Goal: Information Seeking & Learning: Learn about a topic

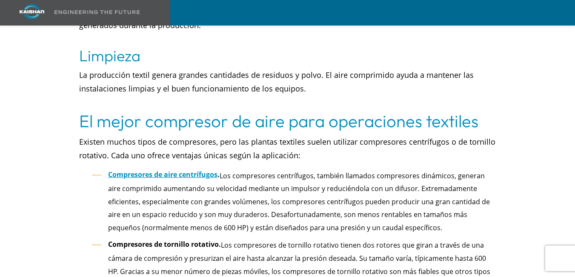
scroll to position [1540, 0]
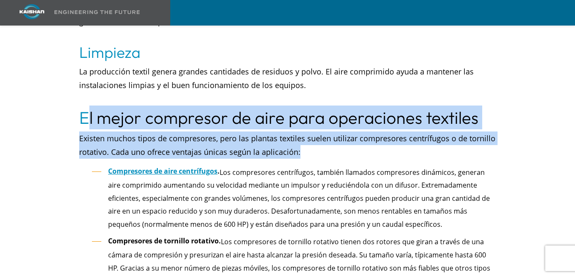
drag, startPoint x: 85, startPoint y: 103, endPoint x: 297, endPoint y: 141, distance: 216.0
click at [297, 141] on div "Los compresores de aire juegan un papel importante en la industria textil , imp…" at bounding box center [287, 241] width 529 height 2785
copy div "l mejor compresor de aire para operaciones textiles Existen muchos tipos de com…"
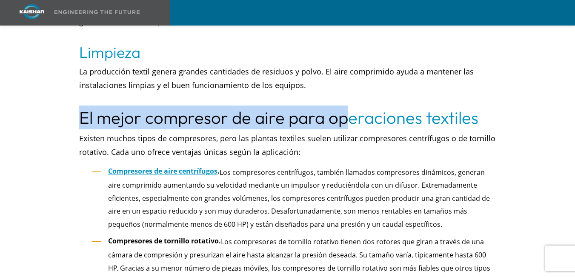
drag, startPoint x: 83, startPoint y: 108, endPoint x: 374, endPoint y: 103, distance: 291.5
click at [372, 107] on font "El mejor compresor de aire para operaciones textiles" at bounding box center [278, 117] width 399 height 21
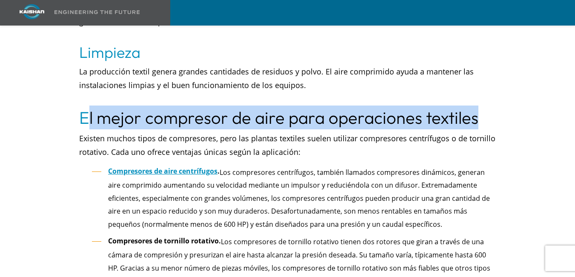
drag, startPoint x: 478, startPoint y: 103, endPoint x: 78, endPoint y: 106, distance: 400.4
click at [78, 106] on div "El mejor compresor de aire para operaciones textiles" at bounding box center [287, 118] width 427 height 24
copy font "El mejor compresor de aire para operaciones textiles"
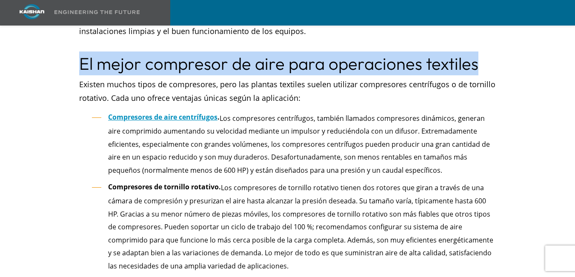
scroll to position [1594, 0]
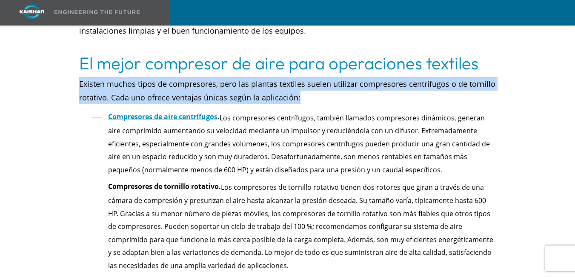
drag, startPoint x: 81, startPoint y: 70, endPoint x: 304, endPoint y: 85, distance: 223.5
click at [304, 85] on p "Existen muchos tipos de compresores, pero las plantas textiles suelen utilizar …" at bounding box center [287, 90] width 417 height 27
copy font "Existen muchos tipos de compresores, pero las plantas textiles suelen utilizar …"
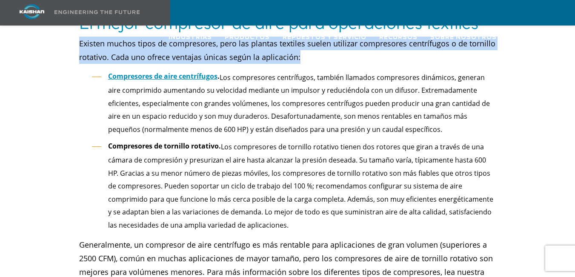
scroll to position [1637, 0]
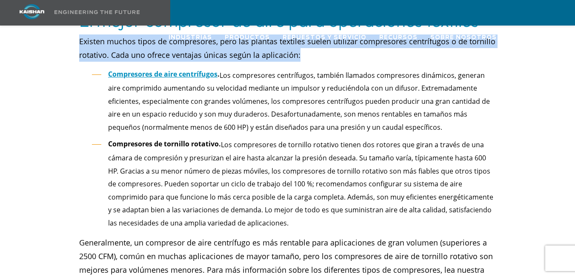
drag, startPoint x: 94, startPoint y: 61, endPoint x: 410, endPoint y: 117, distance: 320.8
click at [410, 117] on li "Compresores de aire centrífugos . Los compresores centrífugos, también llamados…" at bounding box center [294, 101] width 404 height 66
copy li "Compresores de aire centrífugos . Los compresores centrífugos, también llamados…"
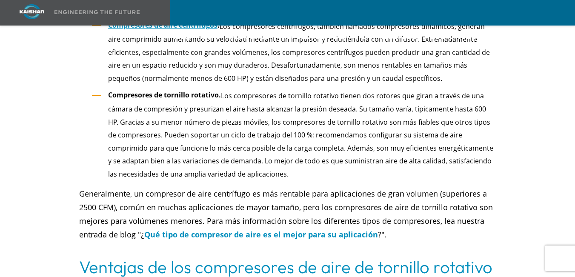
scroll to position [1685, 0]
drag, startPoint x: 109, startPoint y: 82, endPoint x: 297, endPoint y: 160, distance: 202.8
click at [297, 160] on li "Compresores de tornillo rotativo. Los compresores de tornillo rotativo tienen d…" at bounding box center [294, 134] width 404 height 91
copy li "Compresores de tornillo rotativo. Los compresores de tornillo rotativo tienen d…"
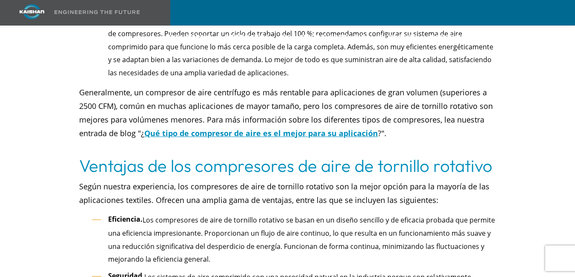
scroll to position [1788, 0]
click at [259, 128] on font "Qué tipo de compresor de aire es el mejor para su aplicación" at bounding box center [261, 133] width 234 height 10
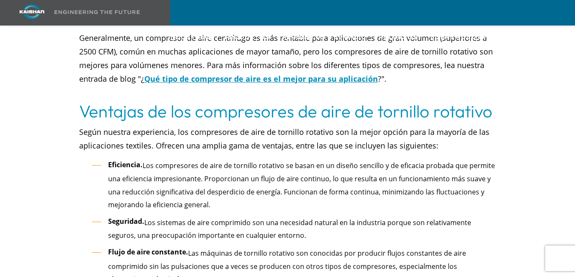
scroll to position [1843, 0]
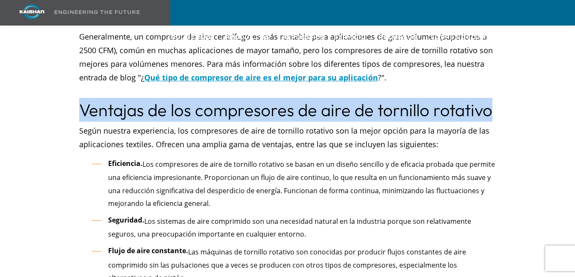
drag, startPoint x: 83, startPoint y: 92, endPoint x: 494, endPoint y: 89, distance: 410.6
click at [494, 98] on h3 "Ventajas de los compresores de aire de tornillo rotativo" at bounding box center [287, 110] width 417 height 24
copy font "Ventajas de los compresores de aire de tornillo rotativo"
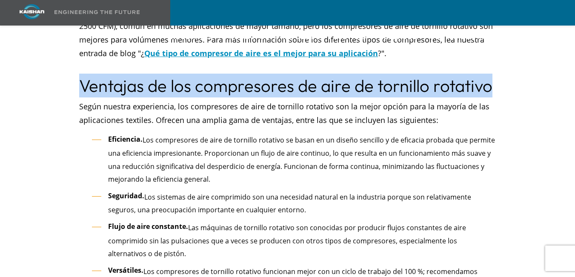
scroll to position [1869, 0]
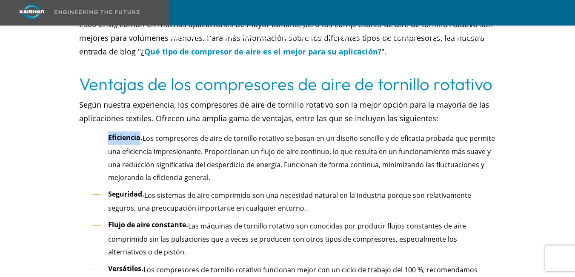
drag, startPoint x: 140, startPoint y: 123, endPoint x: 109, endPoint y: 119, distance: 31.4
click at [109, 133] on font "Eficiencia." at bounding box center [125, 137] width 34 height 9
copy font "Eficiencia"
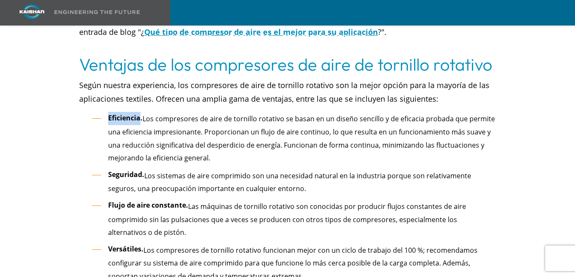
scroll to position [1894, 0]
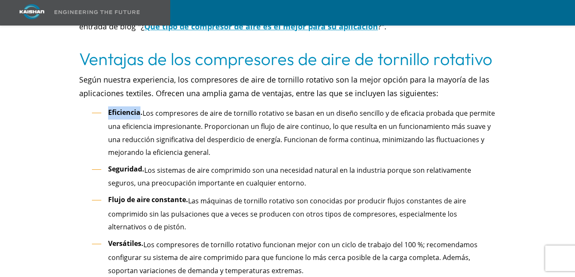
drag, startPoint x: 143, startPoint y: 99, endPoint x: 235, endPoint y: 133, distance: 97.6
click at [235, 133] on li "Eficiencia. Los compresores de aire de tornillo rotativo se basan en un diseño …" at bounding box center [294, 132] width 404 height 52
copy font "Los compresores de aire de tornillo rotativo se basan en un diseño sencillo y d…"
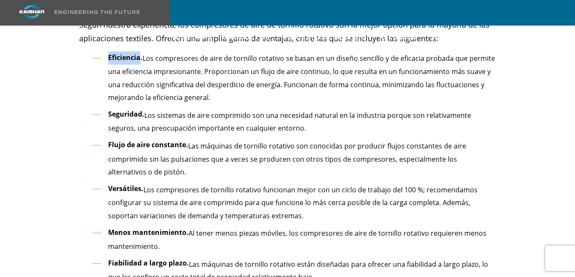
scroll to position [1958, 0]
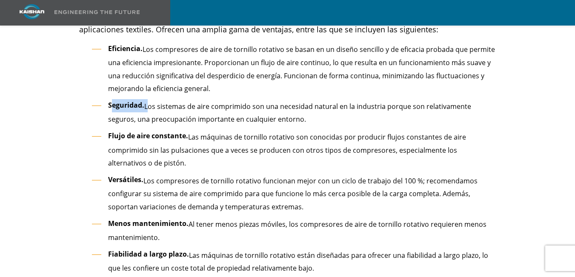
drag, startPoint x: 145, startPoint y: 90, endPoint x: 112, endPoint y: 89, distance: 33.2
click at [112, 99] on li "Seguridad. Los sistemas de aire comprimido son una necesidad natural en la indu…" at bounding box center [294, 112] width 404 height 26
drag, startPoint x: 109, startPoint y: 90, endPoint x: 145, endPoint y: 90, distance: 35.7
click at [145, 99] on li "Seguridad. Los sistemas de aire comprimido son una necesidad natural en la indu…" at bounding box center [294, 112] width 404 height 26
copy font "Seguridad."
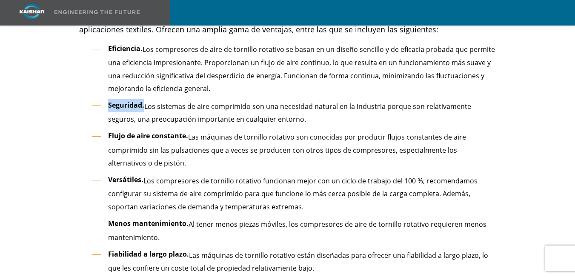
drag, startPoint x: 146, startPoint y: 94, endPoint x: 281, endPoint y: 108, distance: 135.7
click at [281, 108] on li "Seguridad. Los sistemas de aire comprimido son una necesidad natural en la indu…" at bounding box center [294, 112] width 404 height 26
copy font "Los sistemas de aire comprimido son una necesidad natural en la industria porqu…"
drag, startPoint x: 186, startPoint y: 123, endPoint x: 108, endPoint y: 121, distance: 78.3
click at [108, 131] on font "Flujo de aire constante." at bounding box center [148, 135] width 80 height 9
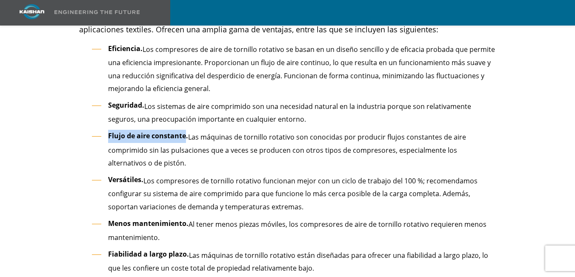
drag, startPoint x: 189, startPoint y: 122, endPoint x: 185, endPoint y: 146, distance: 24.3
click at [185, 146] on li "Flujo de aire constante. Las máquinas de tornillo rotativo son conocidas por pr…" at bounding box center [294, 150] width 404 height 40
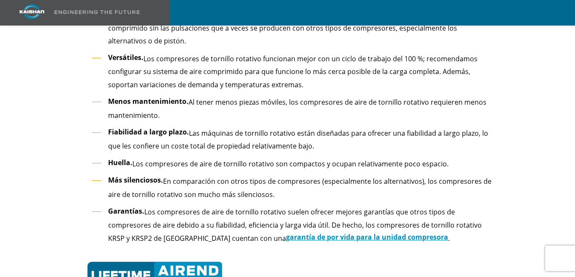
scroll to position [2080, 0]
drag, startPoint x: 143, startPoint y: 43, endPoint x: 118, endPoint y: 40, distance: 24.9
click at [118, 40] on div "Industrias Aeroespacial Agricultura Parques de atracciones Acuicultura Automoto…" at bounding box center [285, 24] width 570 height 49
click at [140, 41] on div "Industrias Aeroespacial Agricultura Parques de atracciones Acuicultura Automoto…" at bounding box center [285, 24] width 570 height 49
click at [141, 44] on div "Industrias Aeroespacial Agricultura Parques de atracciones Acuicultura Automoto…" at bounding box center [285, 24] width 570 height 49
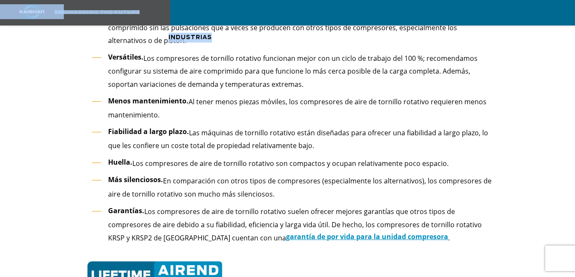
click at [141, 44] on div "Industrias Aeroespacial Agricultura Parques de atracciones Acuicultura Automoto…" at bounding box center [285, 24] width 570 height 49
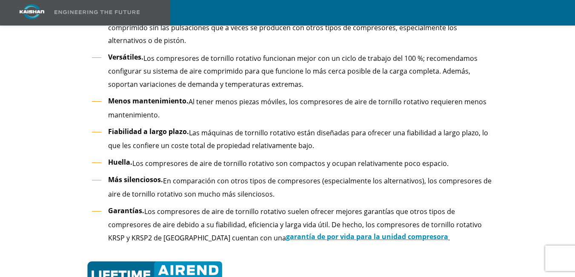
drag, startPoint x: 121, startPoint y: 43, endPoint x: 134, endPoint y: 43, distance: 12.8
click at [134, 43] on div "Industrias Aeroespacial Agricultura Parques de atracciones Acuicultura Automoto…" at bounding box center [285, 24] width 570 height 49
drag, startPoint x: 158, startPoint y: 42, endPoint x: 135, endPoint y: 43, distance: 23.5
click at [135, 43] on div "Industrias Aeroespacial Agricultura Parques de atracciones Acuicultura Automoto…" at bounding box center [285, 24] width 570 height 49
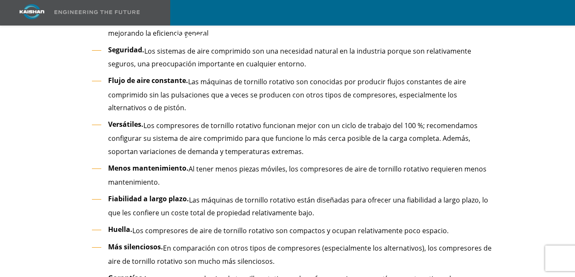
scroll to position [2008, 0]
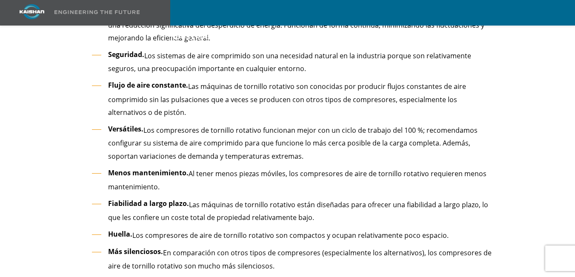
click at [109, 80] on font "Flujo de aire constante." at bounding box center [148, 84] width 80 height 9
drag, startPoint x: 108, startPoint y: 114, endPoint x: 143, endPoint y: 115, distance: 35.3
click at [143, 123] on li "Versátiles. Los compresores de tornillo rotativo funcionan mejor con un ciclo d…" at bounding box center [294, 143] width 404 height 40
drag, startPoint x: 147, startPoint y: 117, endPoint x: 288, endPoint y: 138, distance: 143.3
click at [288, 138] on li "Versátiles. Los compresores de tornillo rotativo funcionan mejor con un ciclo d…" at bounding box center [294, 143] width 404 height 40
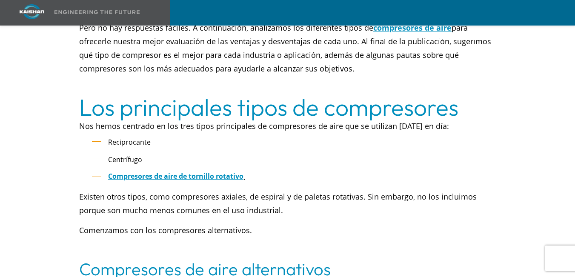
scroll to position [557, 0]
